Goal: Transaction & Acquisition: Subscribe to service/newsletter

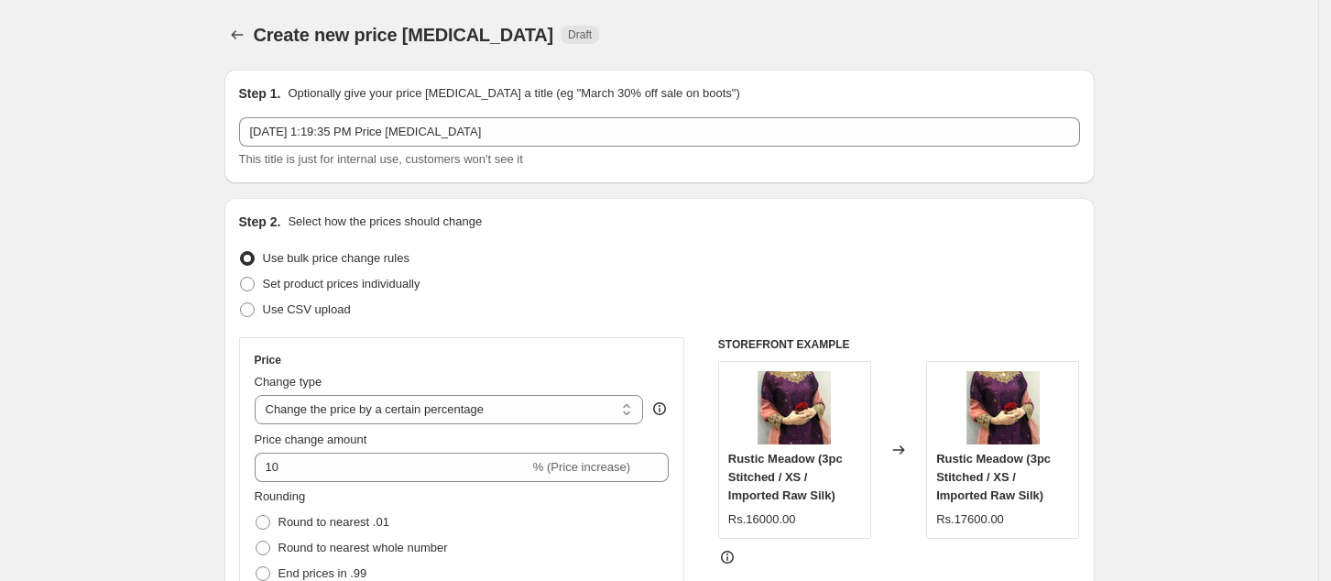
select select "percentage"
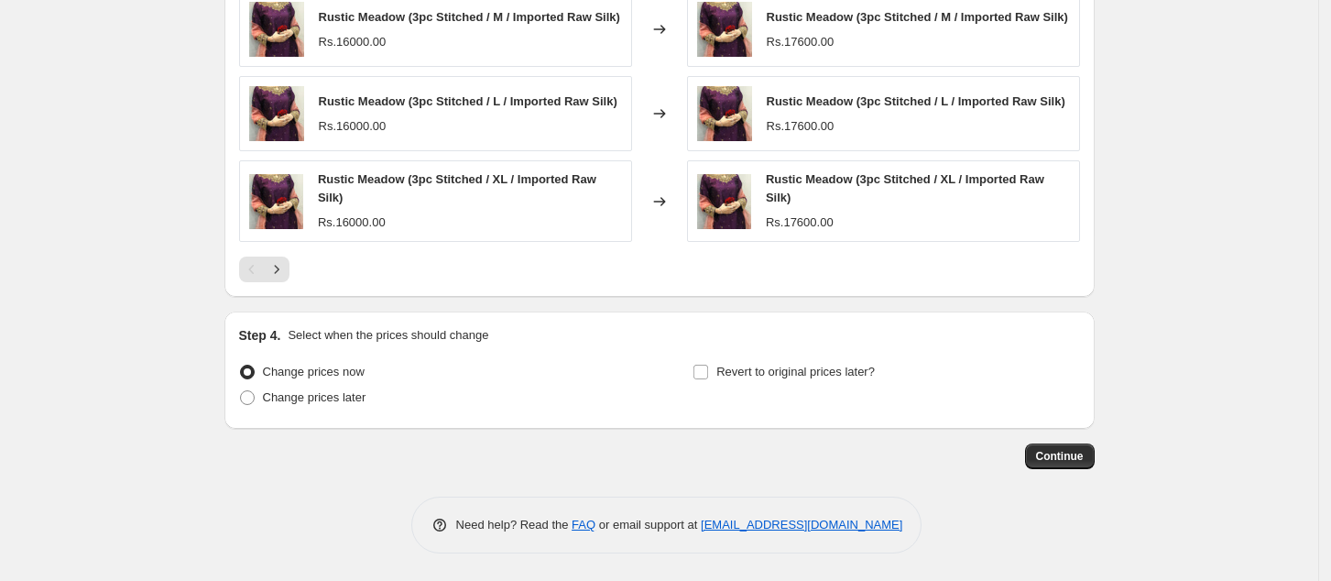
scroll to position [1429, 0]
click at [1057, 447] on button "Continue" at bounding box center [1060, 456] width 70 height 26
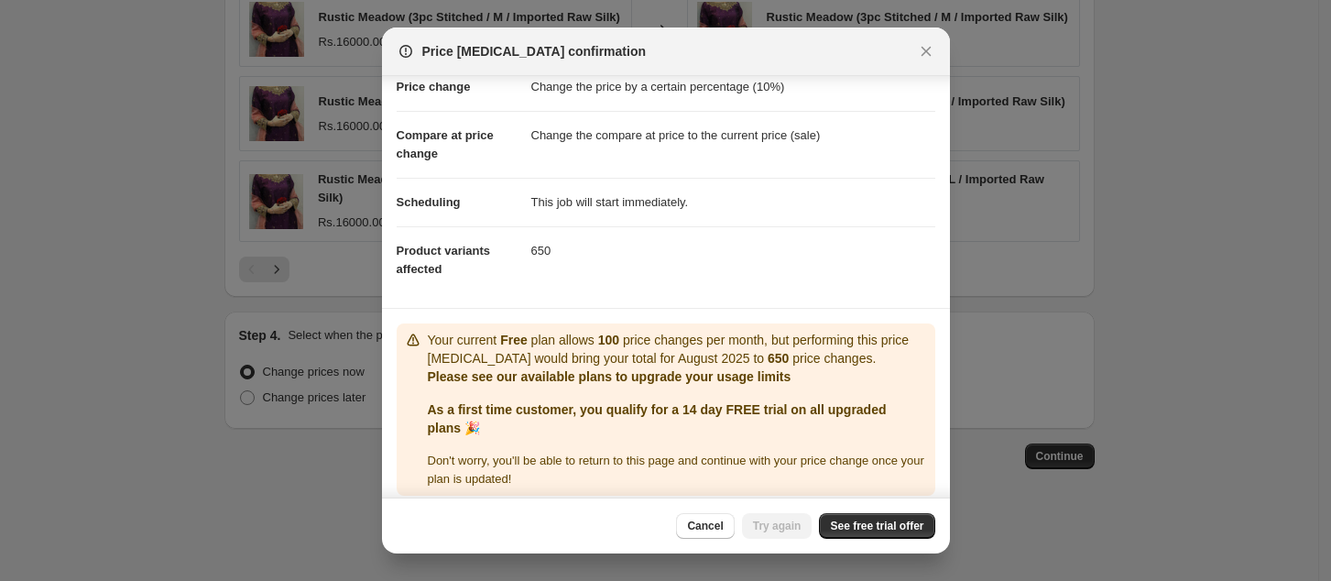
scroll to position [58, 0]
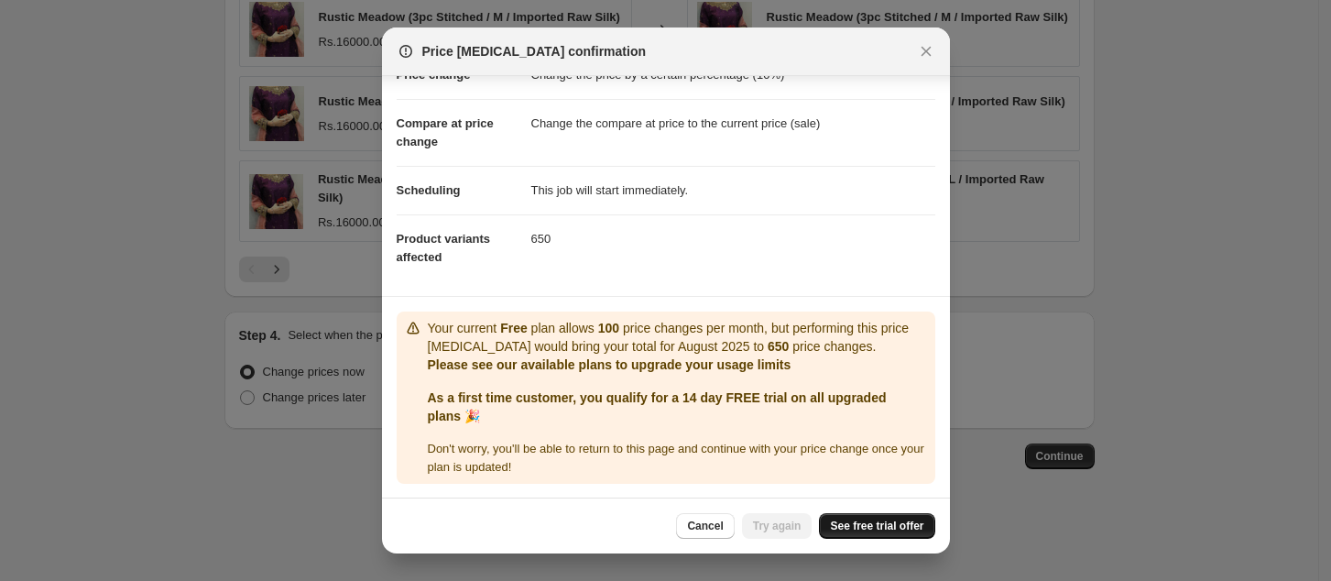
click at [906, 522] on span "See free trial offer" at bounding box center [876, 525] width 93 height 15
click at [790, 524] on span "Try again" at bounding box center [777, 525] width 49 height 15
click at [791, 520] on span "Try again" at bounding box center [777, 525] width 49 height 15
click at [861, 524] on span "See free trial offer" at bounding box center [876, 525] width 93 height 15
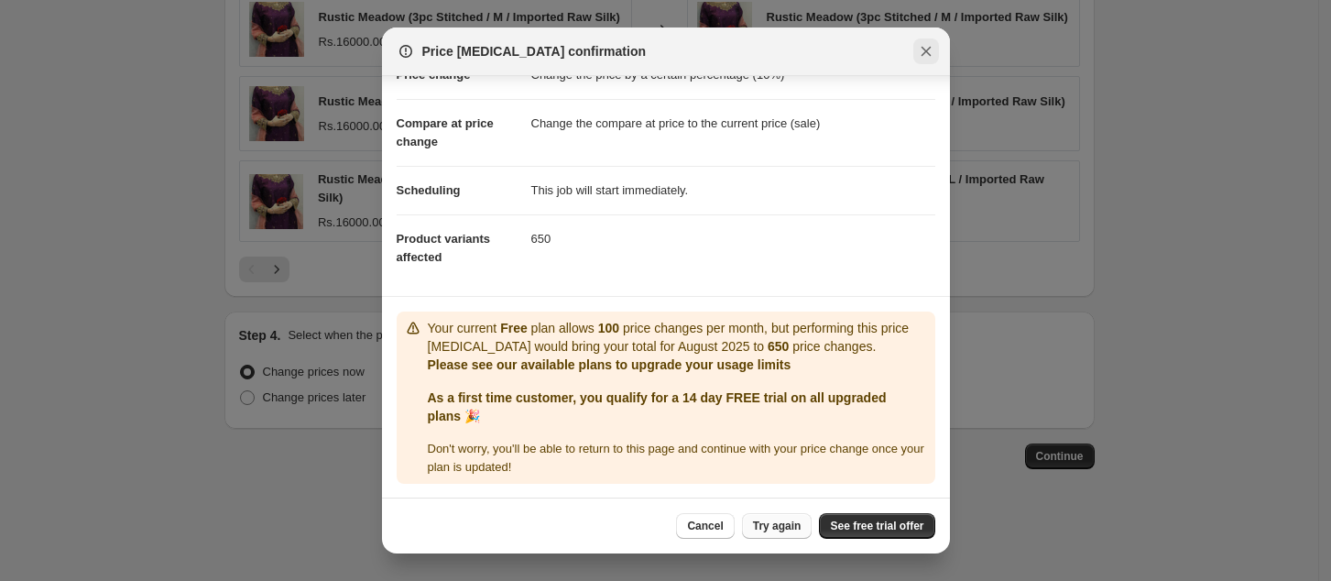
click at [926, 57] on icon "Close" at bounding box center [926, 51] width 18 height 18
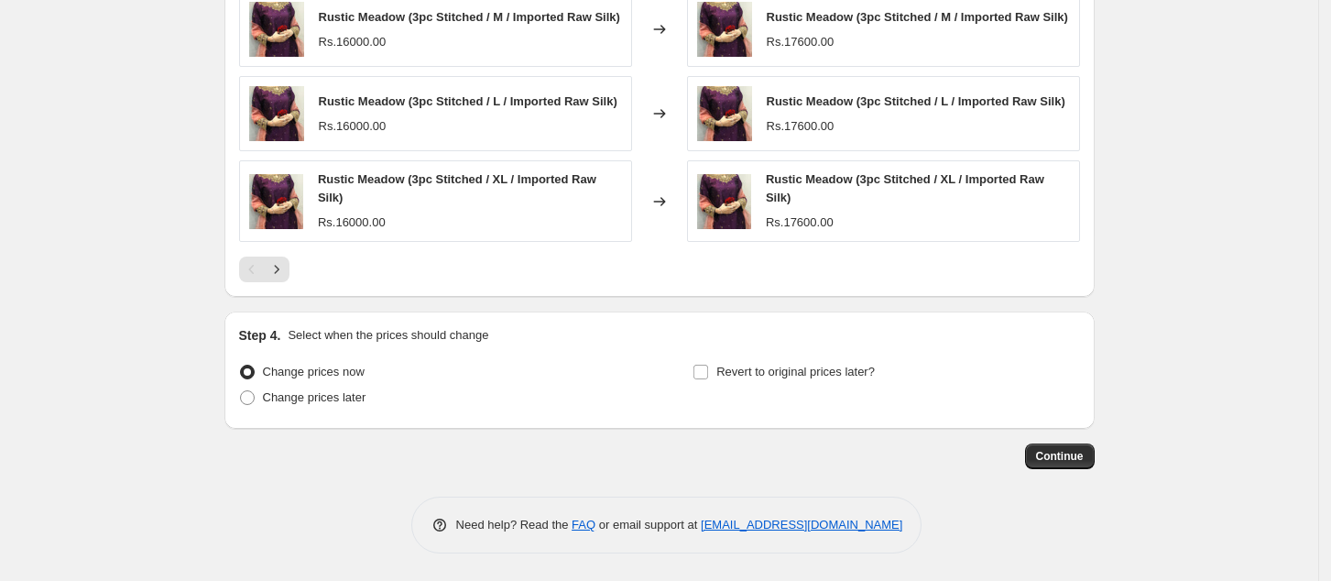
scroll to position [1429, 0]
click at [1067, 461] on span "Continue" at bounding box center [1060, 456] width 48 height 15
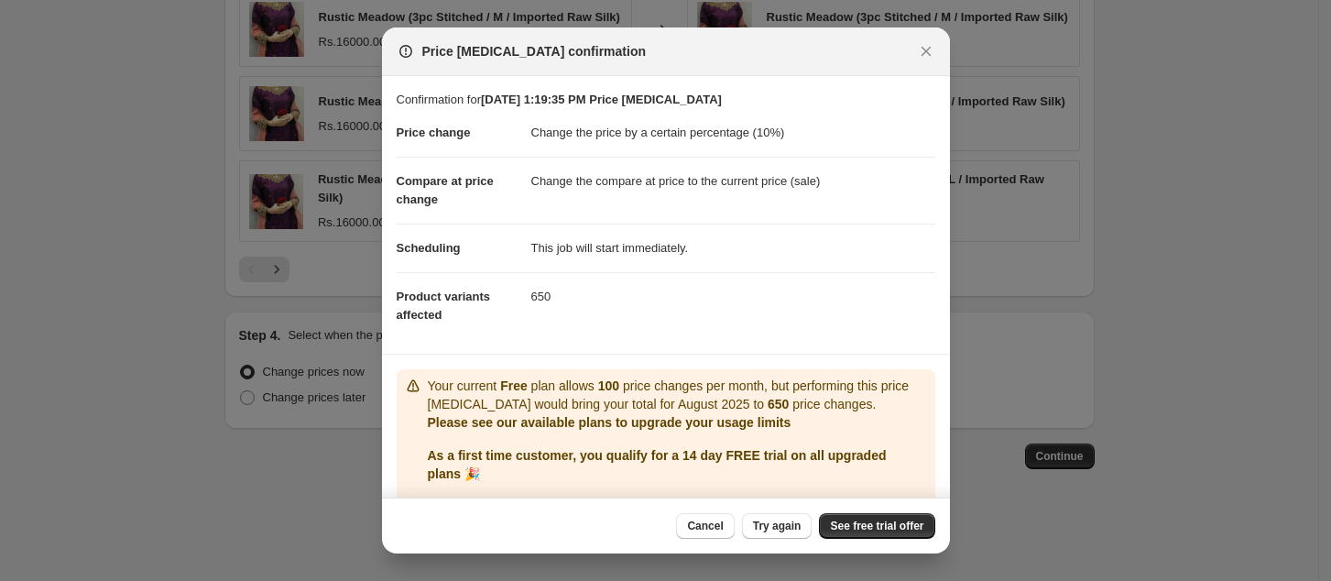
click at [754, 253] on dd "This job will start immediately." at bounding box center [733, 247] width 404 height 49
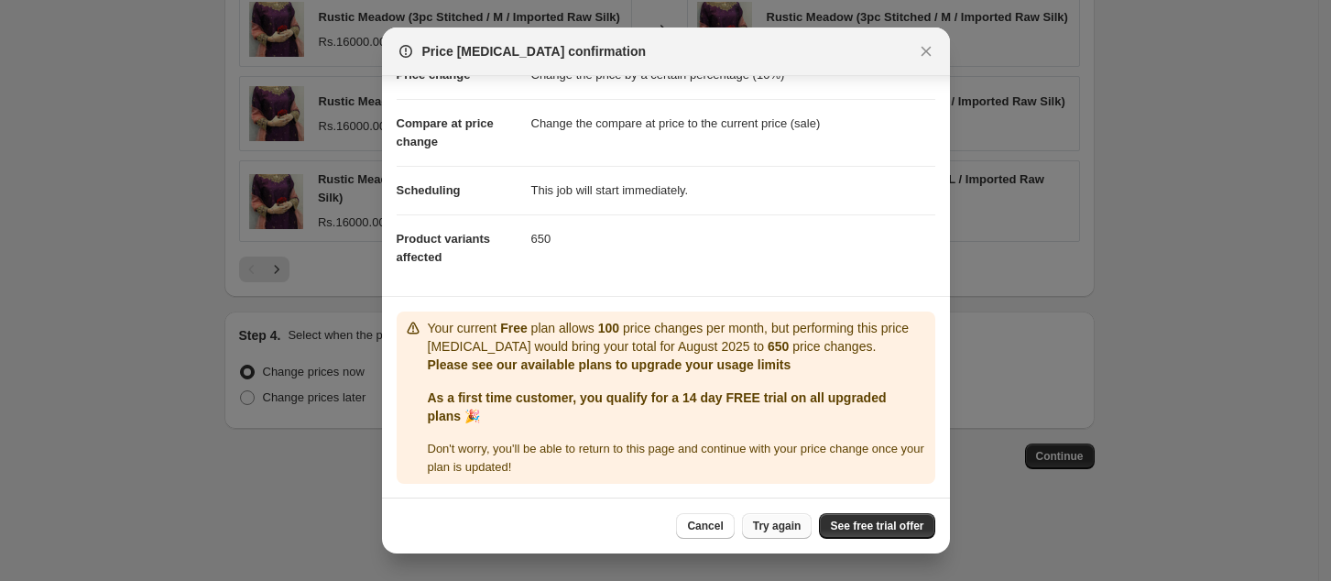
click at [798, 526] on span "Try again" at bounding box center [777, 525] width 49 height 15
click at [926, 48] on icon "Close" at bounding box center [926, 51] width 18 height 18
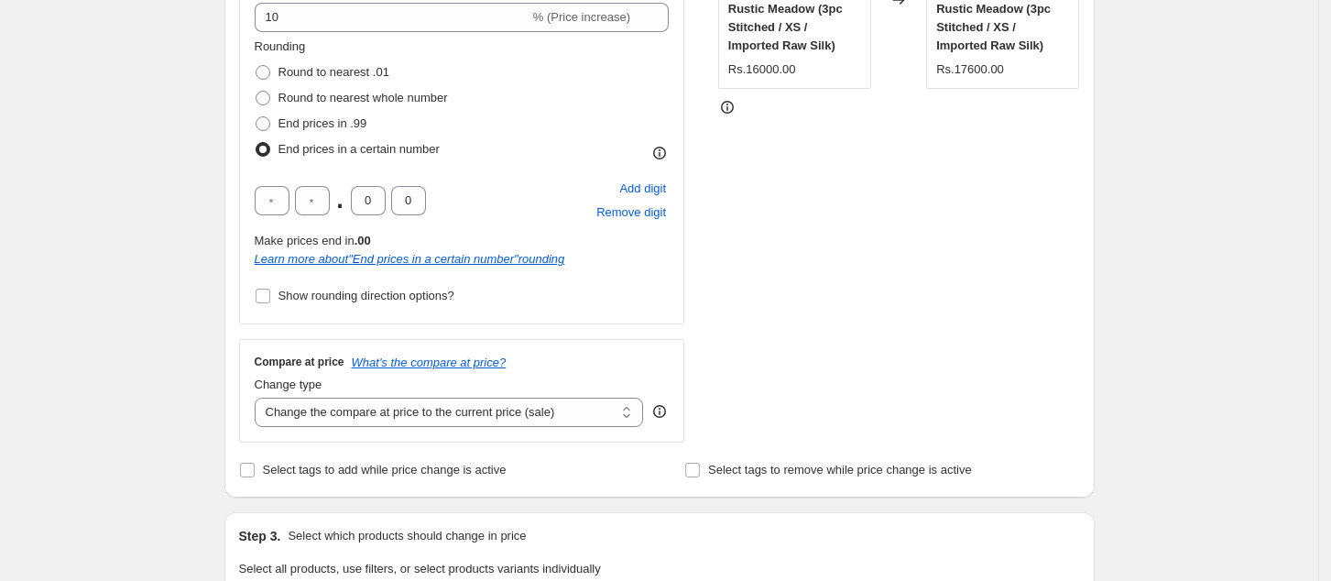
scroll to position [0, 0]
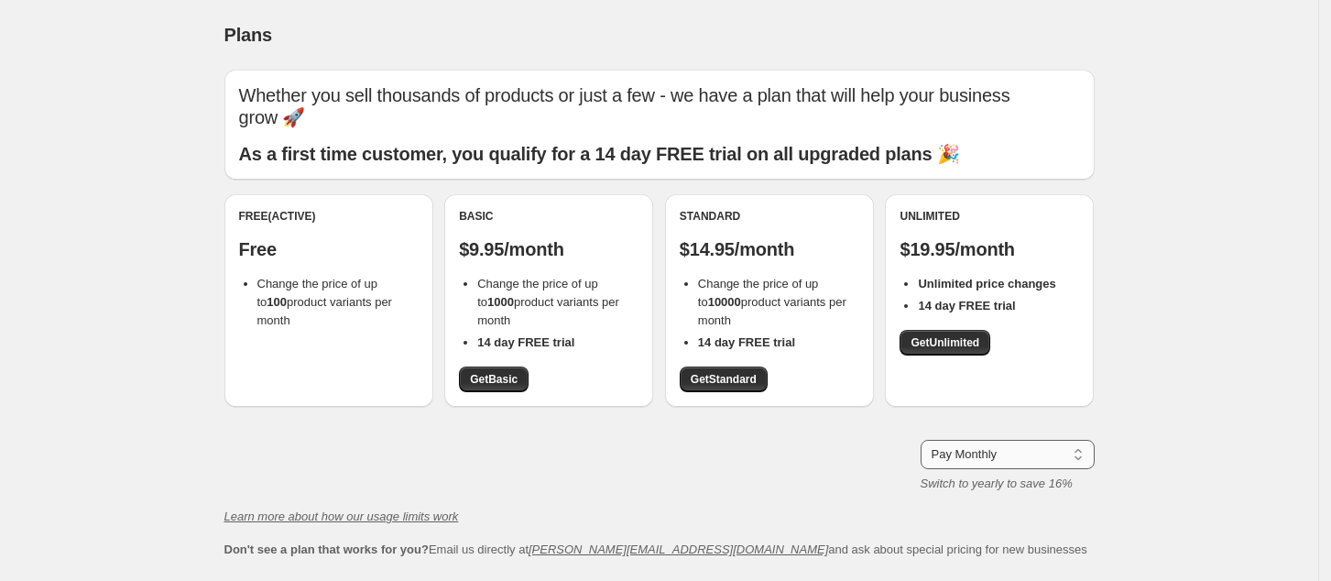
click at [1015, 444] on select "Pay Monthly Pay Yearly (Save 16%)" at bounding box center [1008, 454] width 174 height 29
click at [1015, 443] on select "Pay Monthly Pay Yearly (Save 16%)" at bounding box center [1008, 454] width 174 height 29
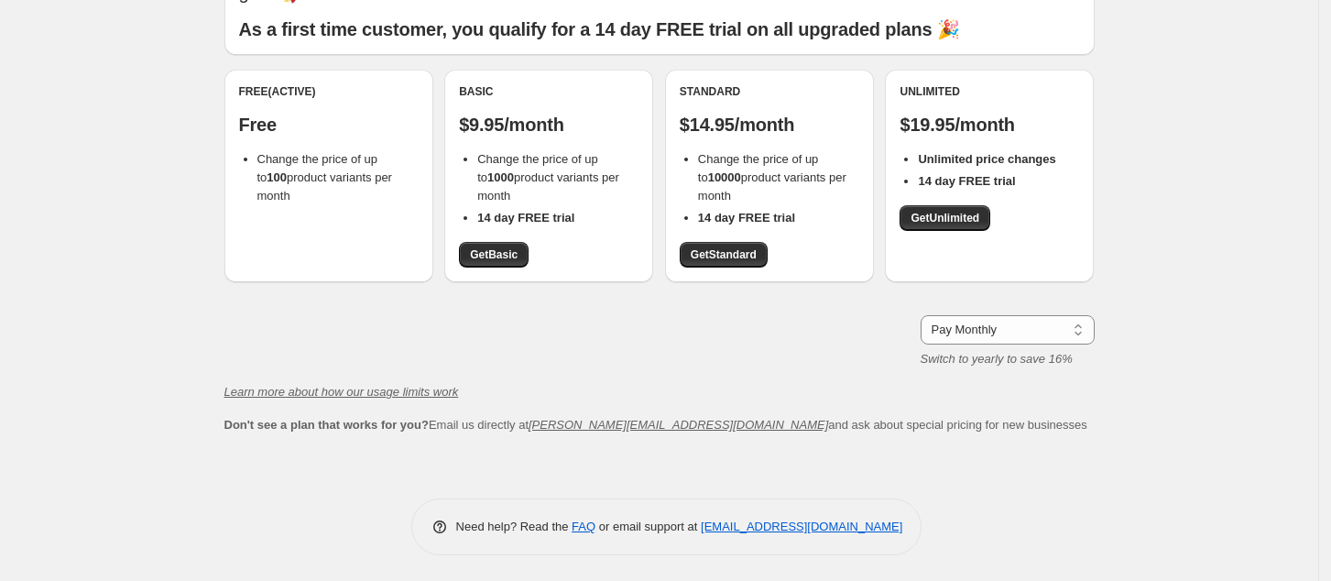
scroll to position [126, 0]
